Goal: Task Accomplishment & Management: Use online tool/utility

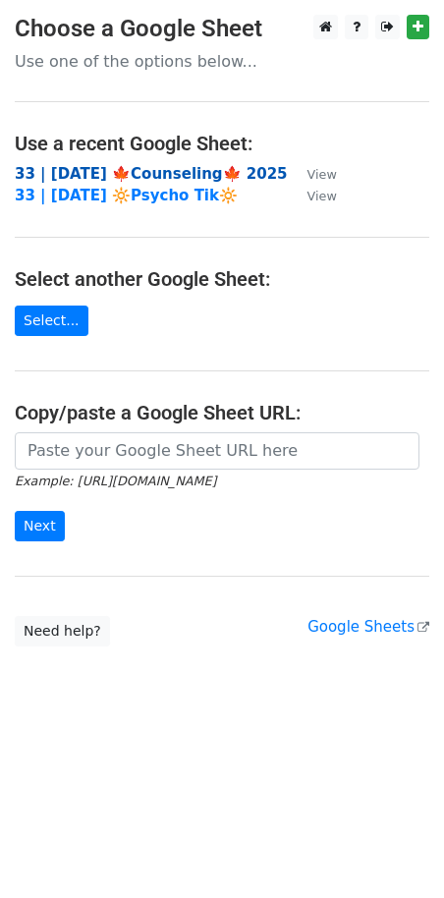
click at [73, 175] on strong "33 | SEP 18 🍁Counseling🍁 2025" at bounding box center [151, 174] width 273 height 18
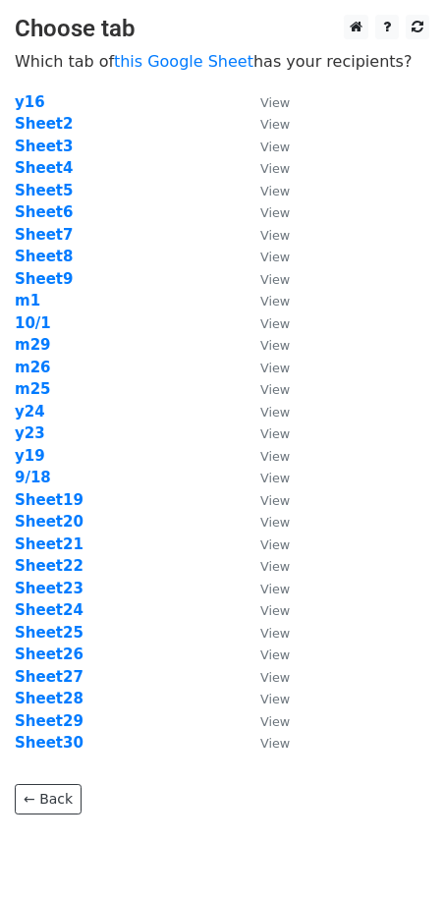
click at [144, 148] on td "Sheet3" at bounding box center [128, 147] width 226 height 23
click at [43, 253] on strong "Sheet8" at bounding box center [44, 257] width 58 height 18
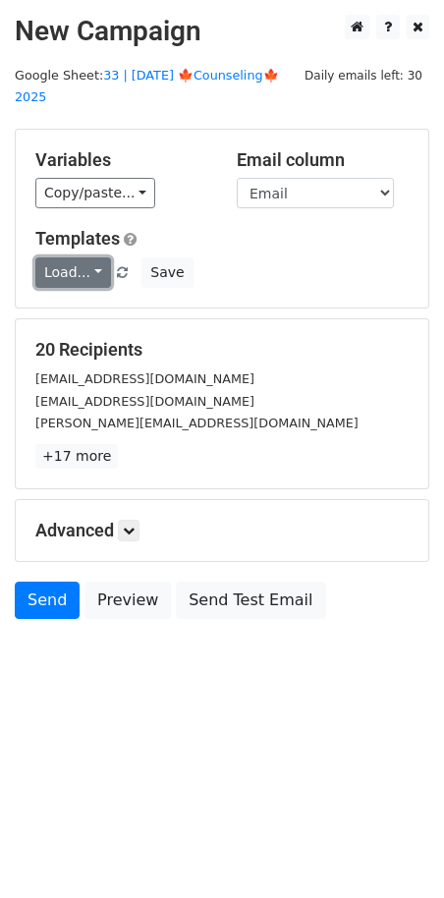
click at [36, 257] on link "Load..." at bounding box center [73, 272] width 76 height 30
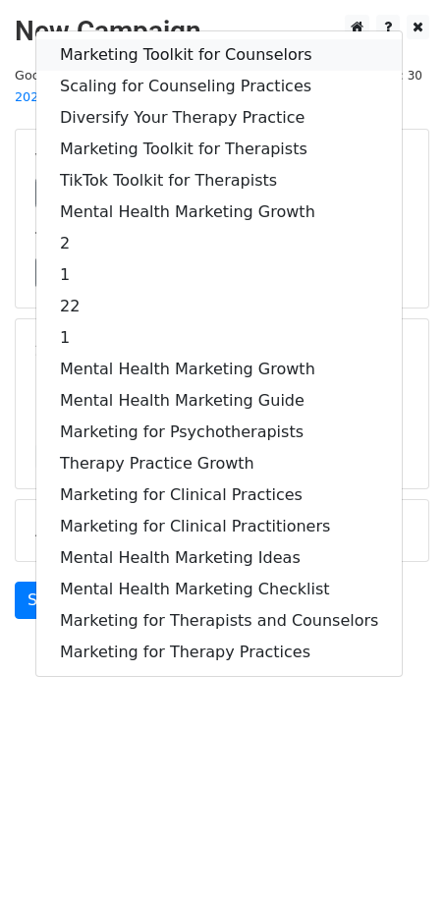
click at [117, 39] on link "Marketing Toolkit for Counselors" at bounding box center [218, 54] width 365 height 31
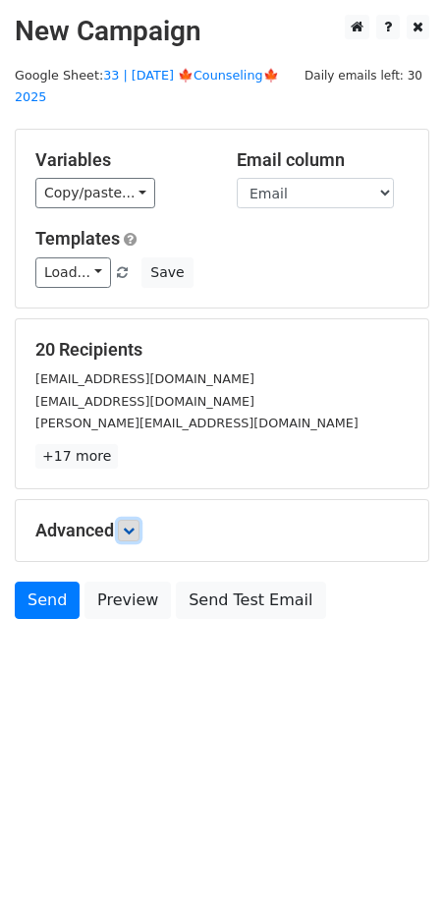
click at [132, 524] on icon at bounding box center [129, 530] width 12 height 12
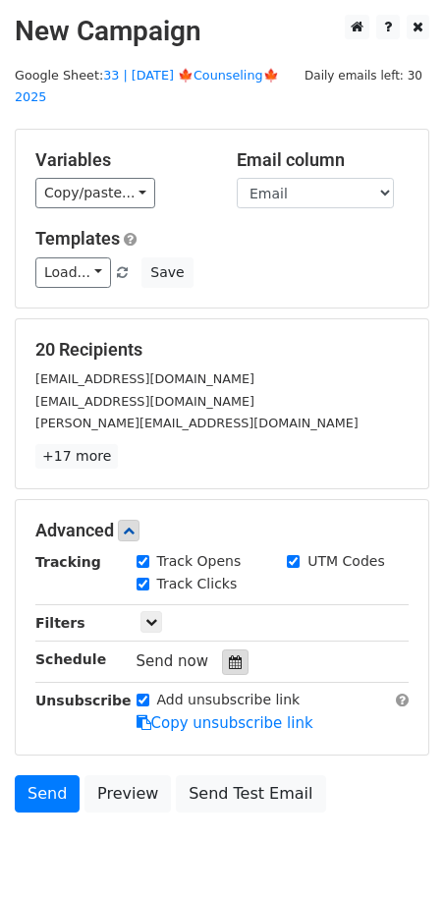
click at [229, 655] on icon at bounding box center [235, 662] width 13 height 14
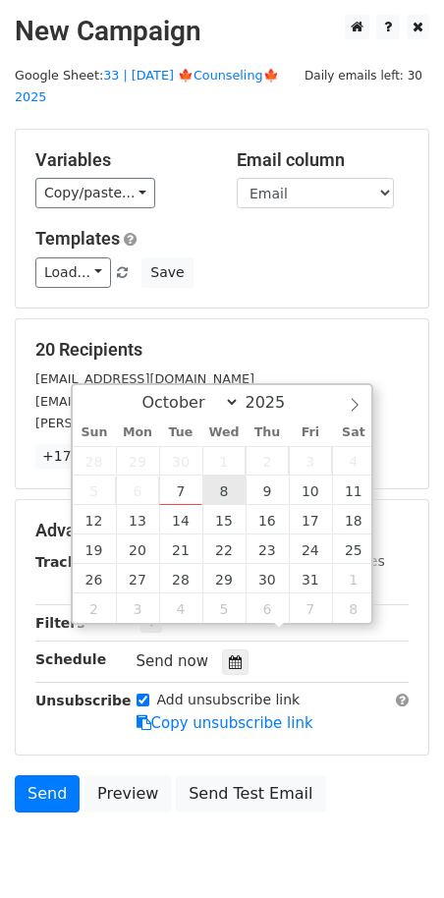
type input "[DATE] 12:00"
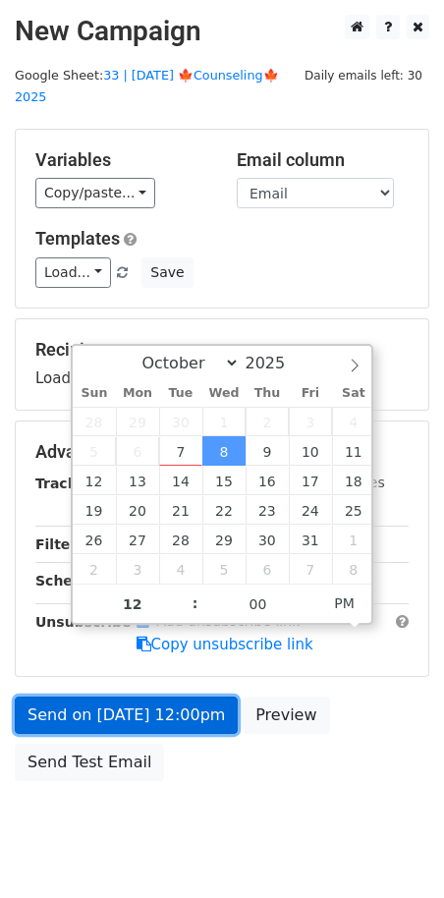
click at [182, 696] on link "Send on [DATE] 12:00pm" at bounding box center [126, 714] width 223 height 37
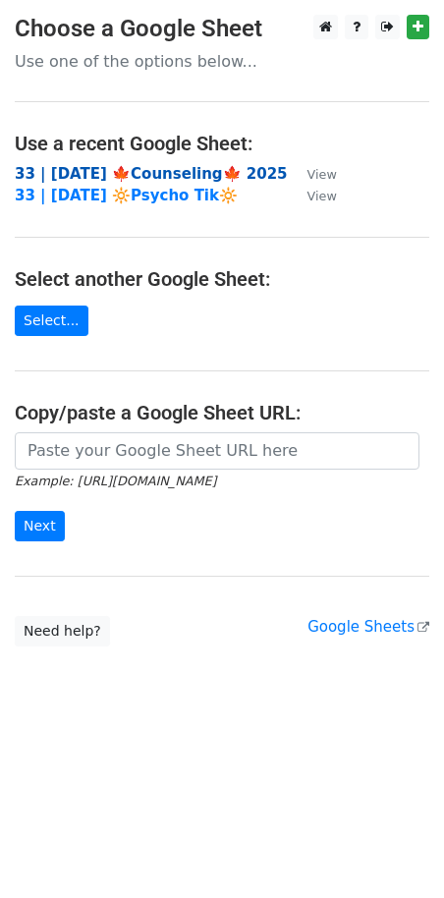
click at [138, 171] on strong "33 | [DATE] 🍁Counseling🍁 2025" at bounding box center [151, 174] width 273 height 18
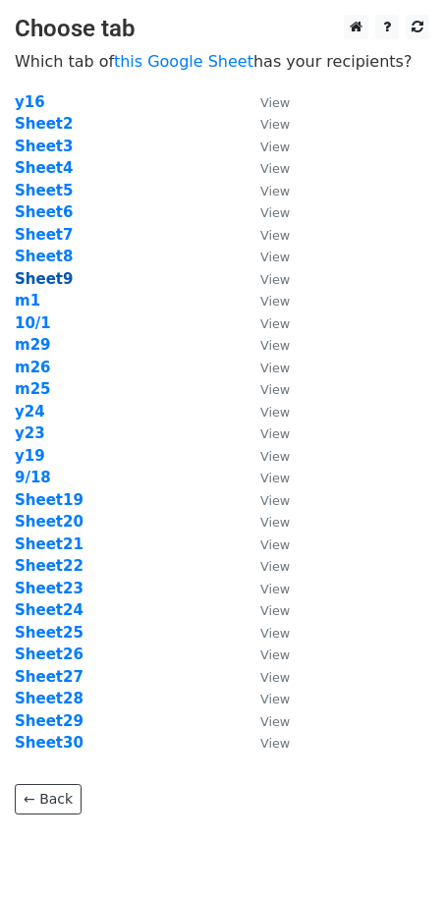
click at [47, 279] on strong "Sheet9" at bounding box center [44, 279] width 58 height 18
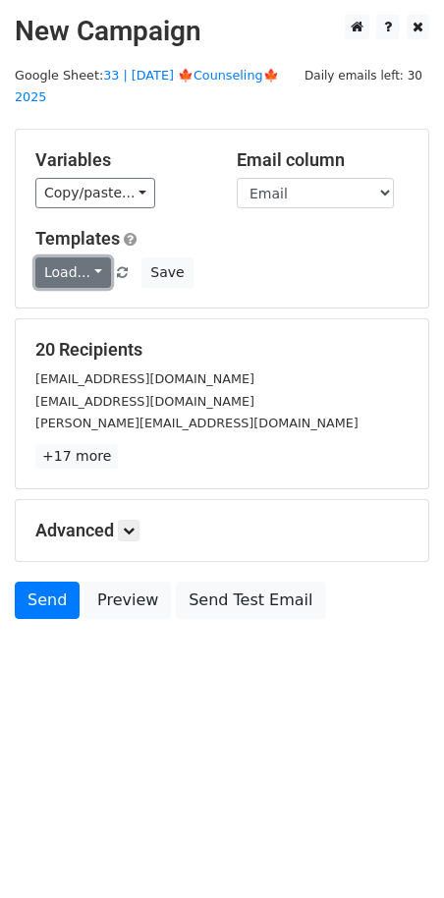
click at [69, 258] on link "Load..." at bounding box center [73, 272] width 76 height 30
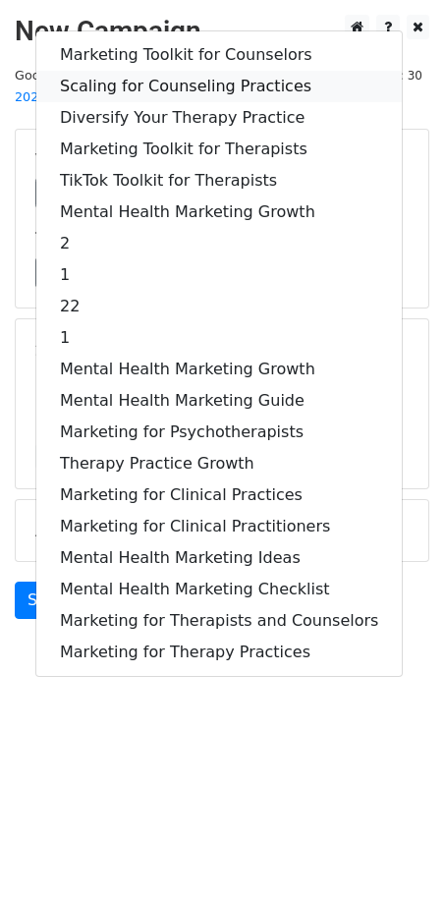
click at [157, 71] on link "Scaling for Counseling Practices" at bounding box center [218, 86] width 365 height 31
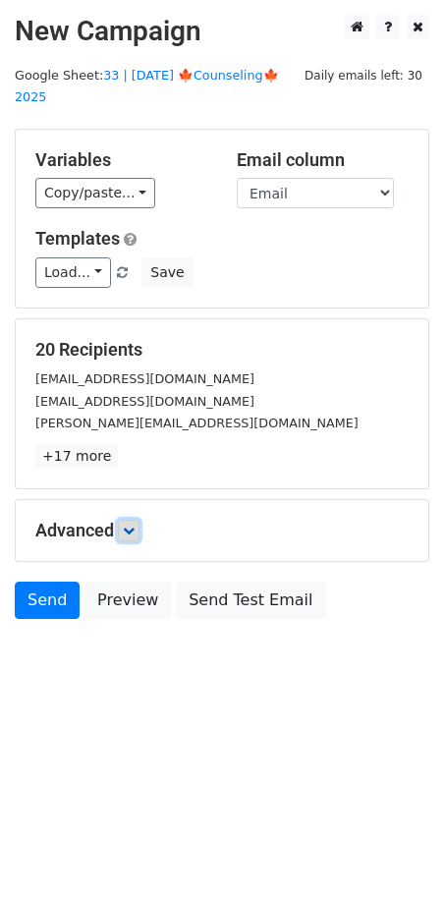
click at [129, 524] on icon at bounding box center [129, 530] width 12 height 12
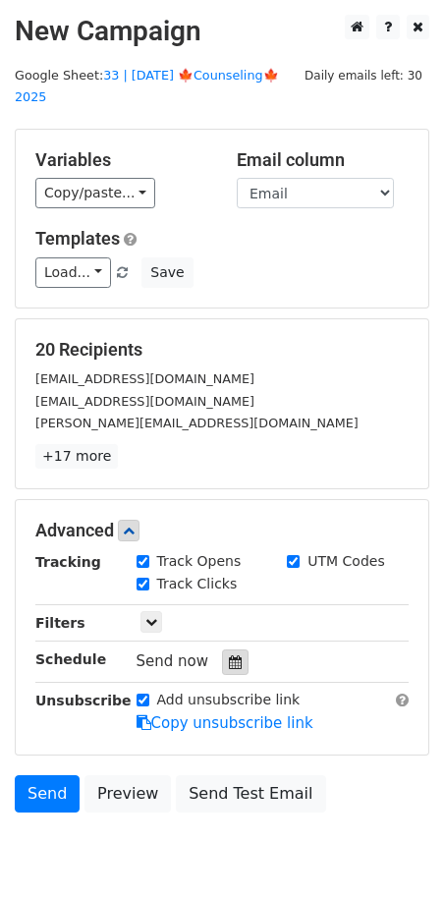
click at [229, 649] on div at bounding box center [235, 662] width 27 height 26
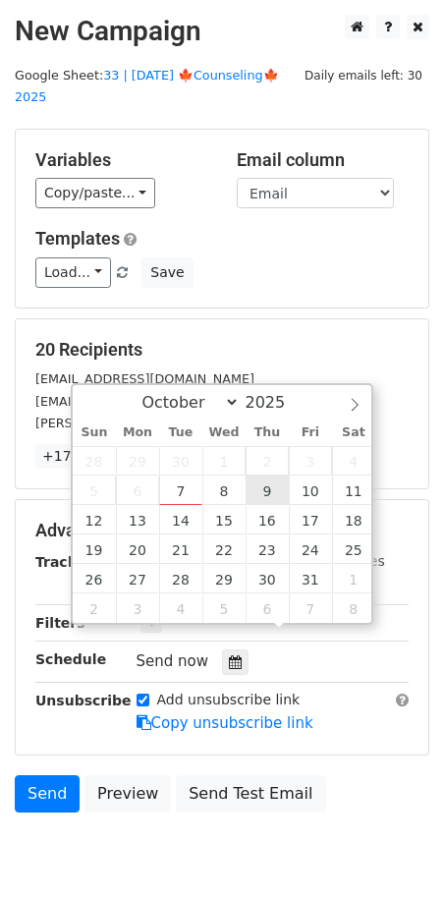
type input "2025-10-09 12:00"
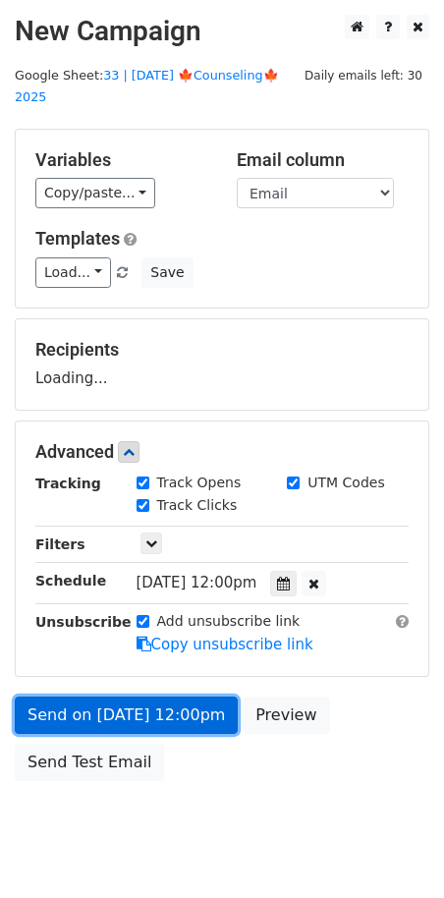
click at [162, 696] on link "Send on Oct 9 at 12:00pm" at bounding box center [126, 714] width 223 height 37
